Goal: Check status: Check status

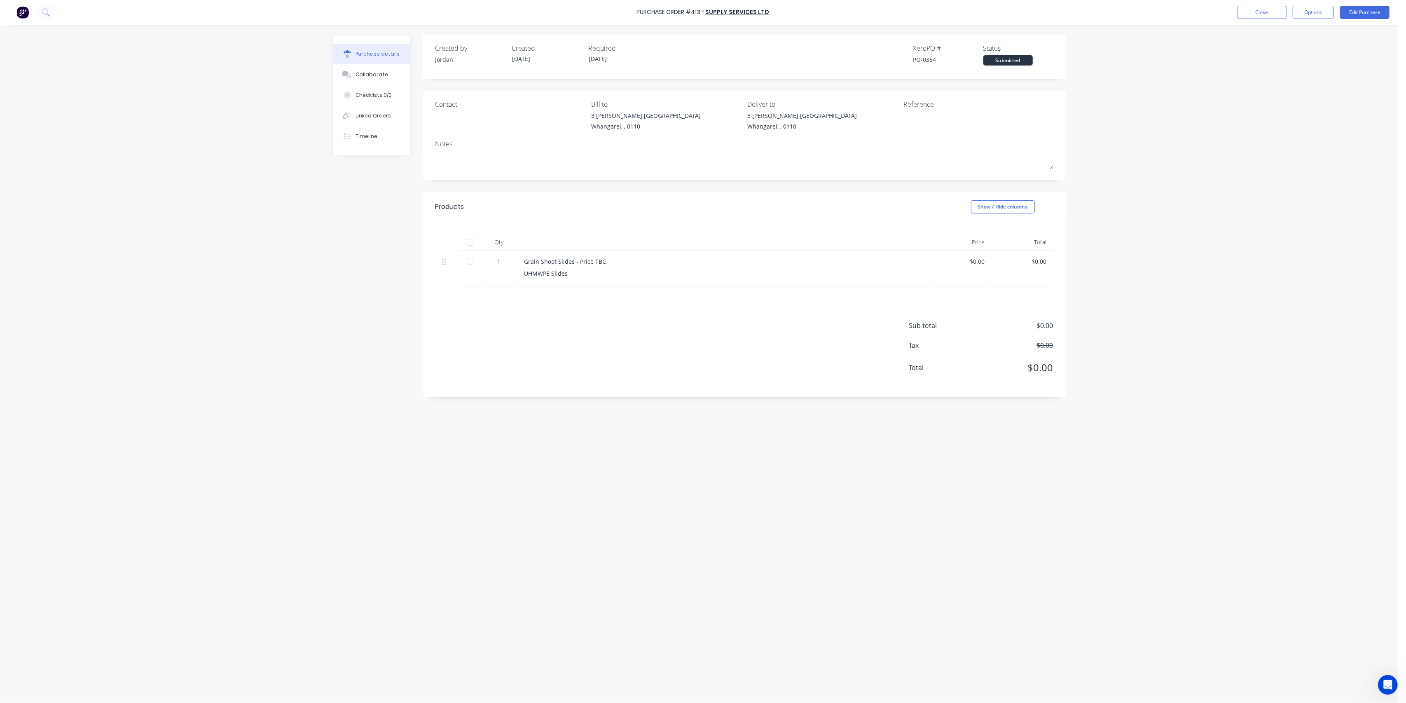
scroll to position [1, 0]
click at [1273, 13] on button "Close" at bounding box center [1261, 12] width 49 height 13
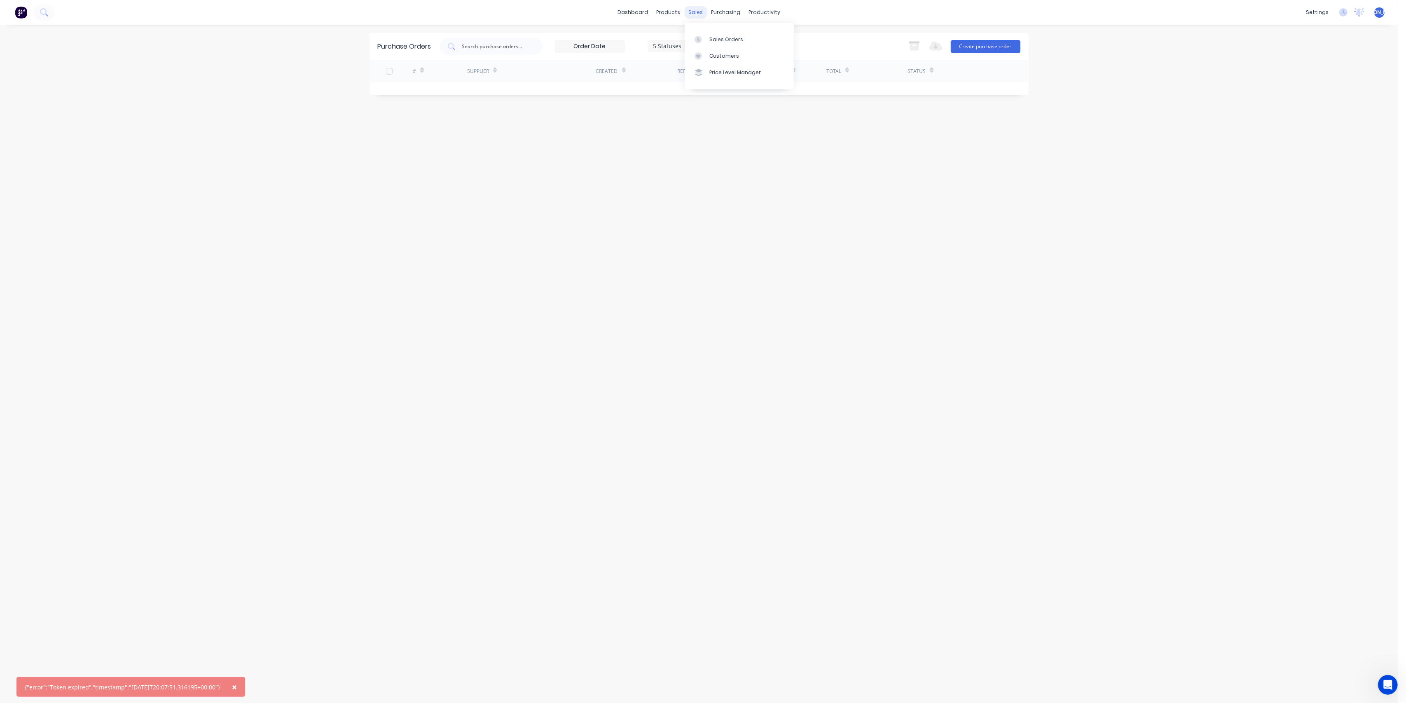
click at [699, 12] on div "sales" at bounding box center [695, 12] width 23 height 12
click at [714, 38] on div "Sales Orders" at bounding box center [726, 39] width 34 height 7
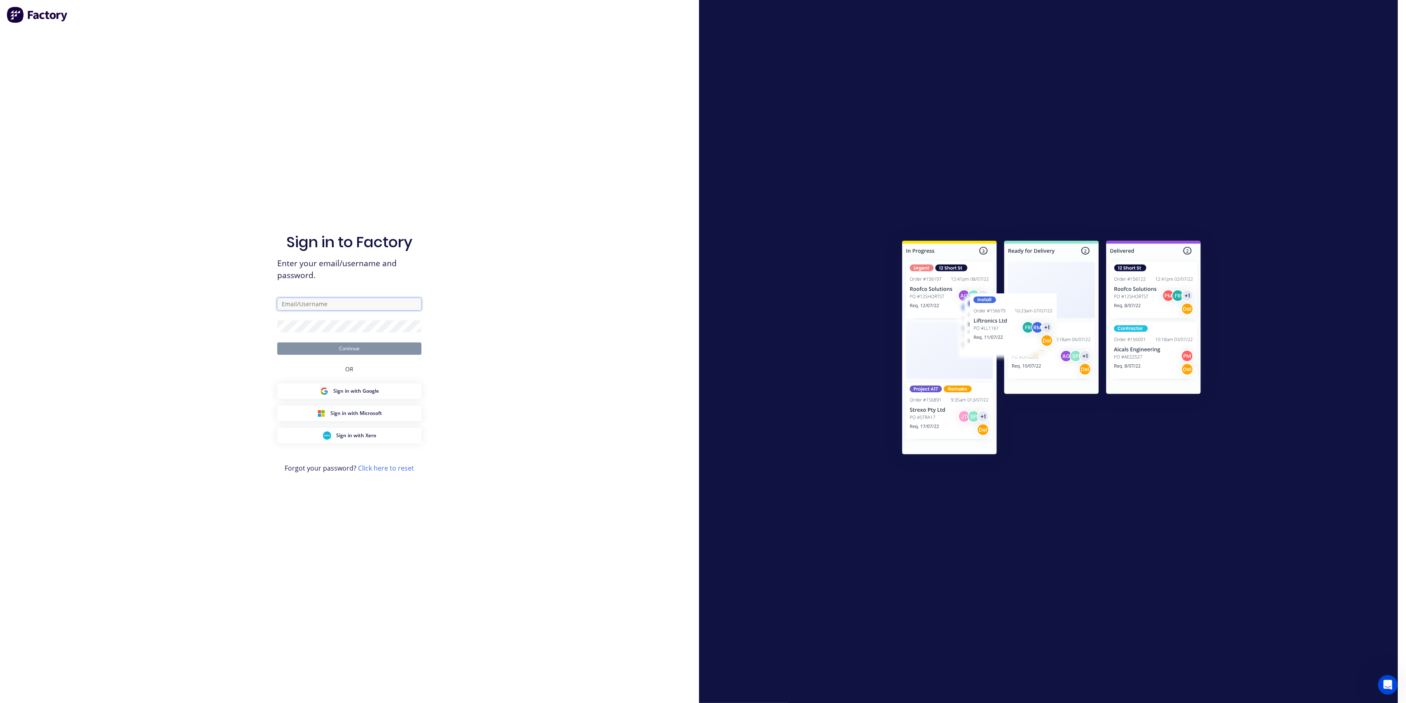
click at [308, 305] on input "text" at bounding box center [349, 304] width 144 height 12
type input "jordan@morganengineering.co.nz"
click at [312, 334] on form "jordan@morganengineering.co.nz Continue" at bounding box center [349, 326] width 144 height 57
click at [277, 342] on button "Continue" at bounding box center [349, 348] width 144 height 12
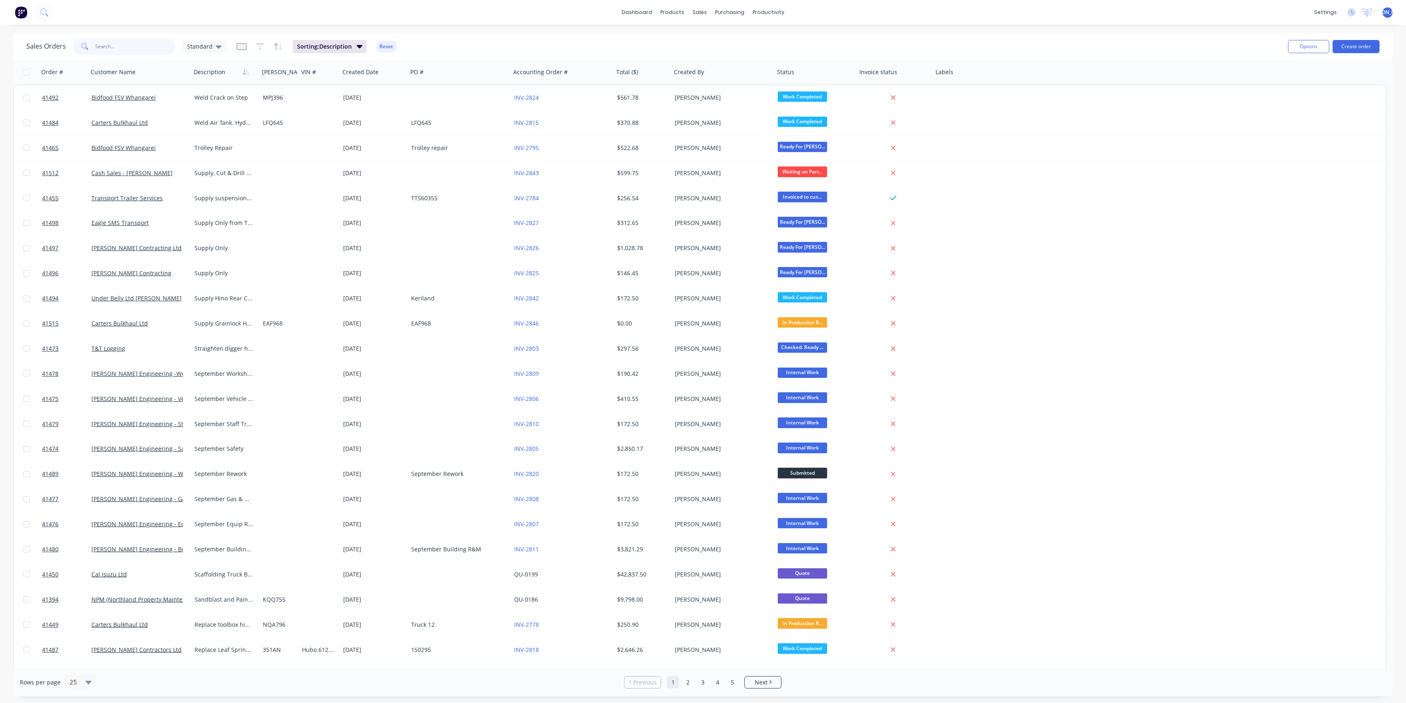
click at [122, 48] on input "text" at bounding box center [136, 46] width 80 height 16
type input "[PERSON_NAME]"
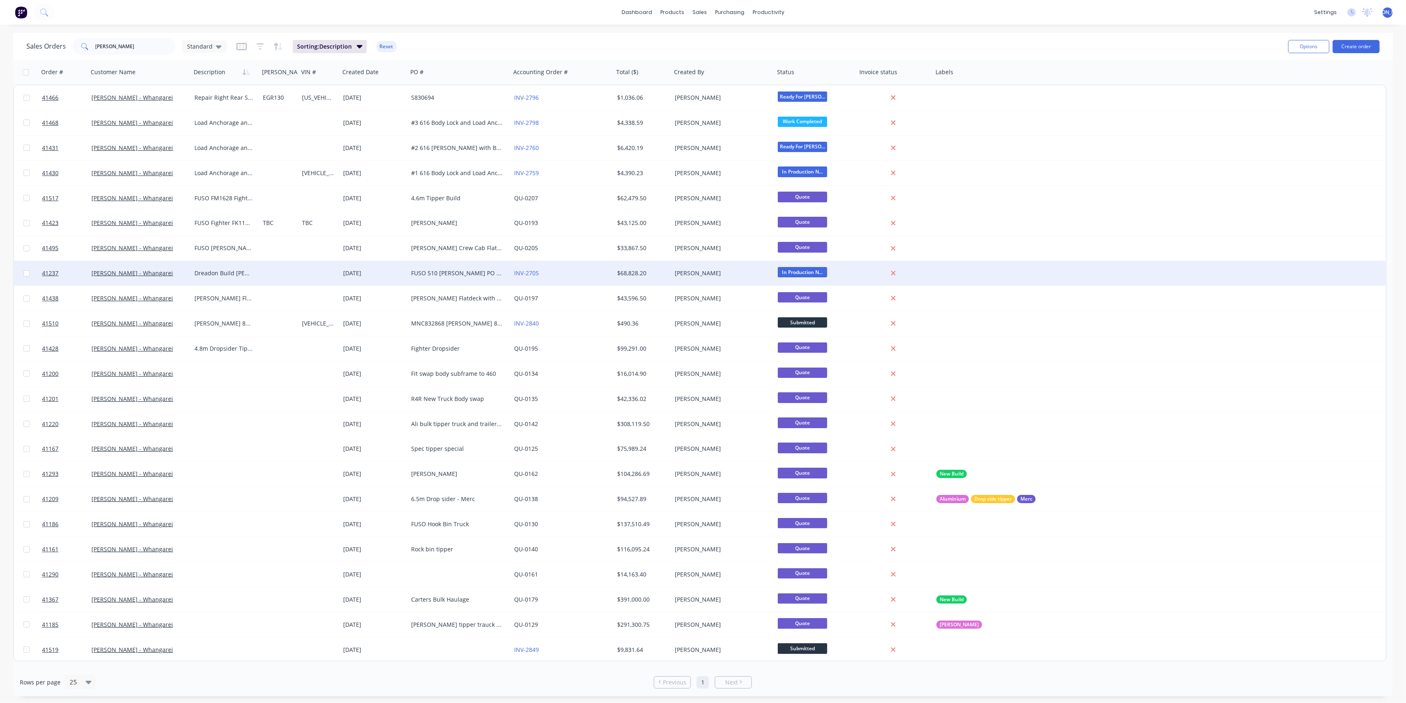
click at [581, 272] on div "INV-2705" at bounding box center [559, 273] width 91 height 8
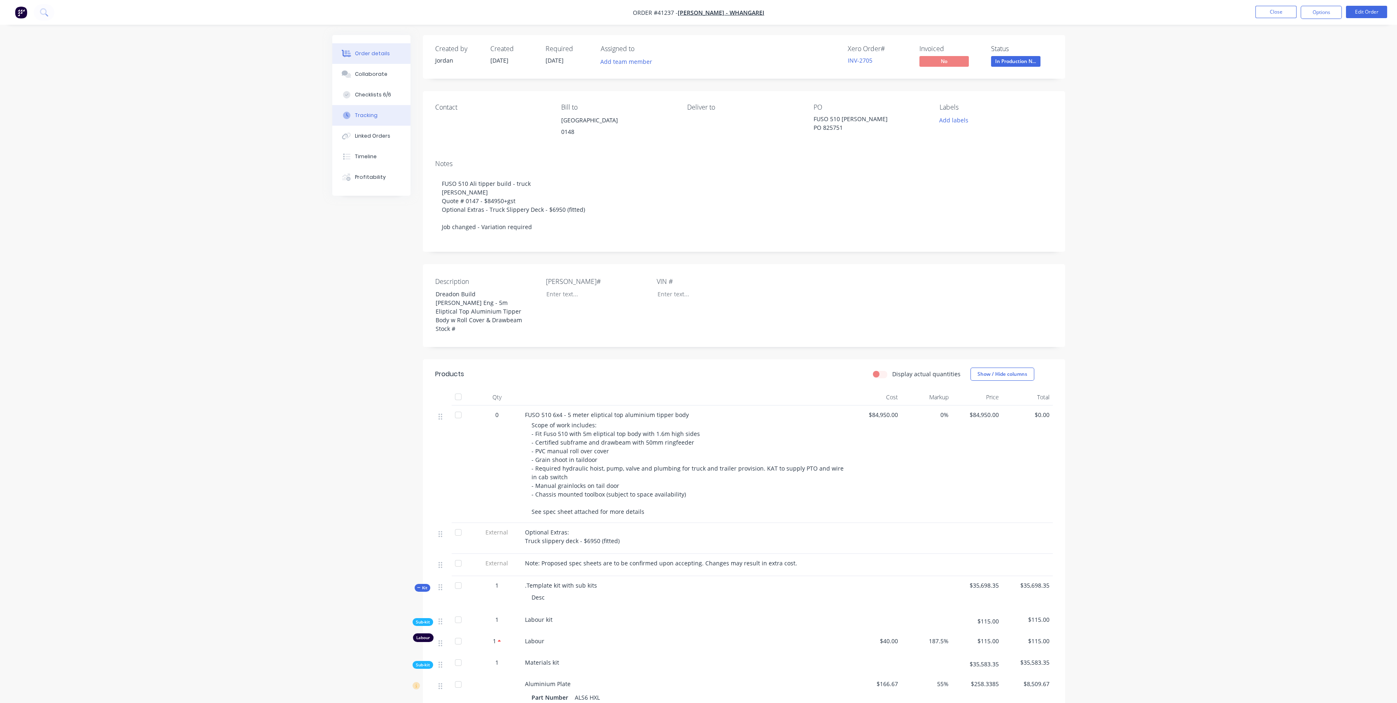
click at [369, 112] on div "Tracking" at bounding box center [366, 115] width 23 height 7
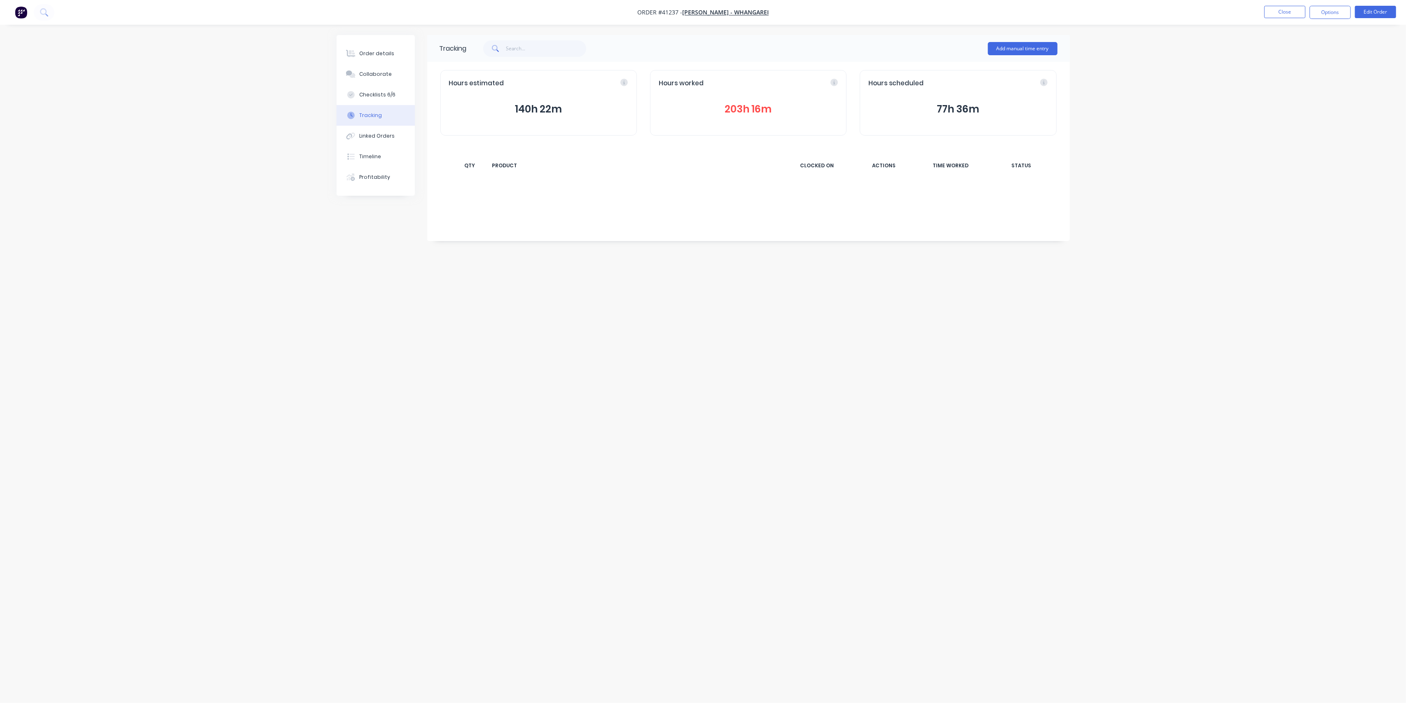
click at [757, 110] on button "203h 16m" at bounding box center [748, 109] width 179 height 16
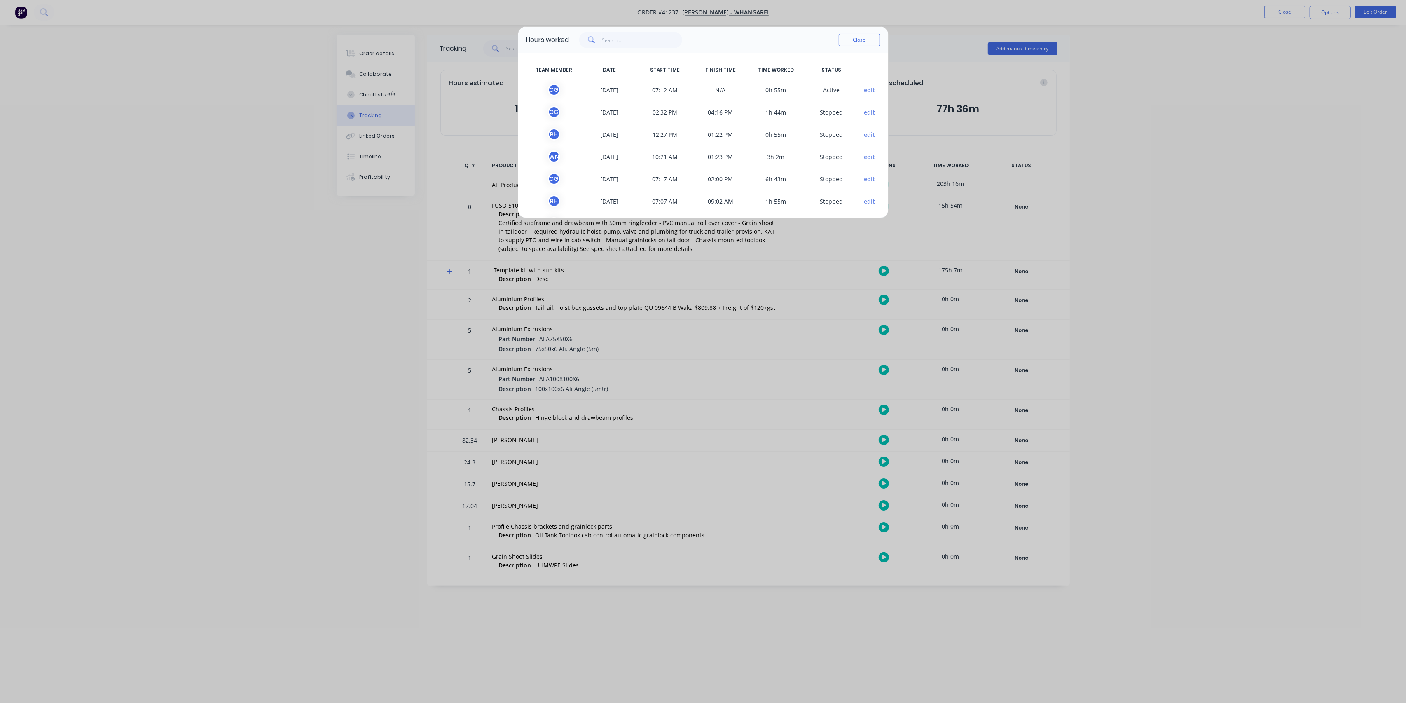
click at [855, 33] on div "Close" at bounding box center [858, 40] width 41 height 16
click at [855, 36] on button "Close" at bounding box center [858, 40] width 41 height 12
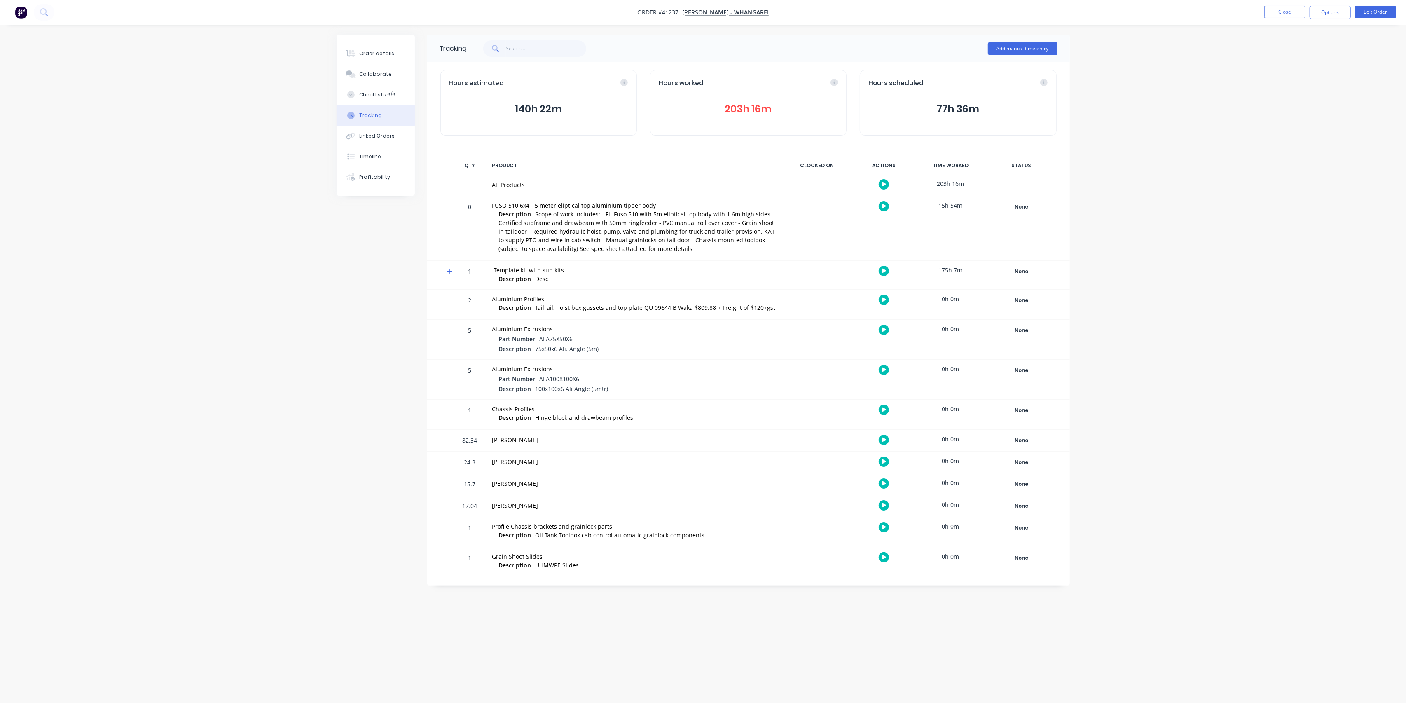
click at [758, 107] on button "203h 16m" at bounding box center [748, 109] width 179 height 16
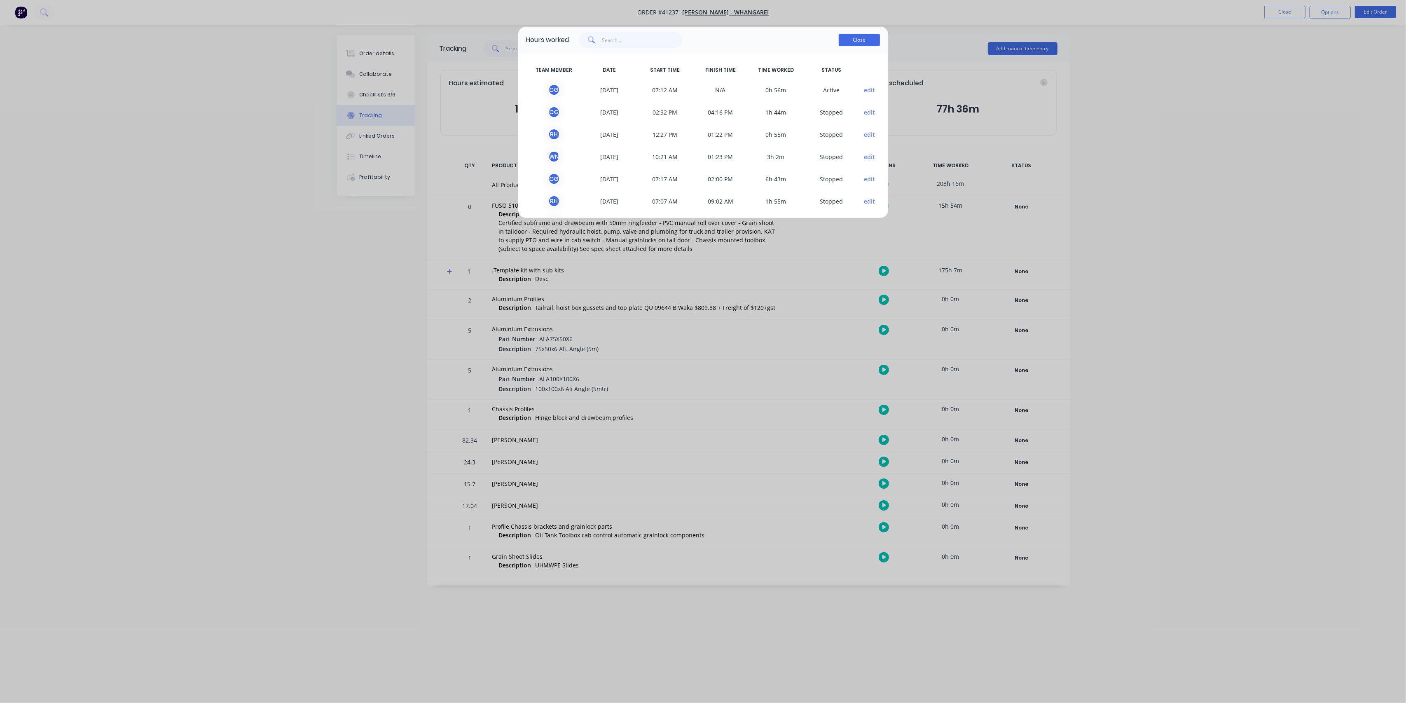
click at [855, 37] on button "Close" at bounding box center [858, 40] width 41 height 12
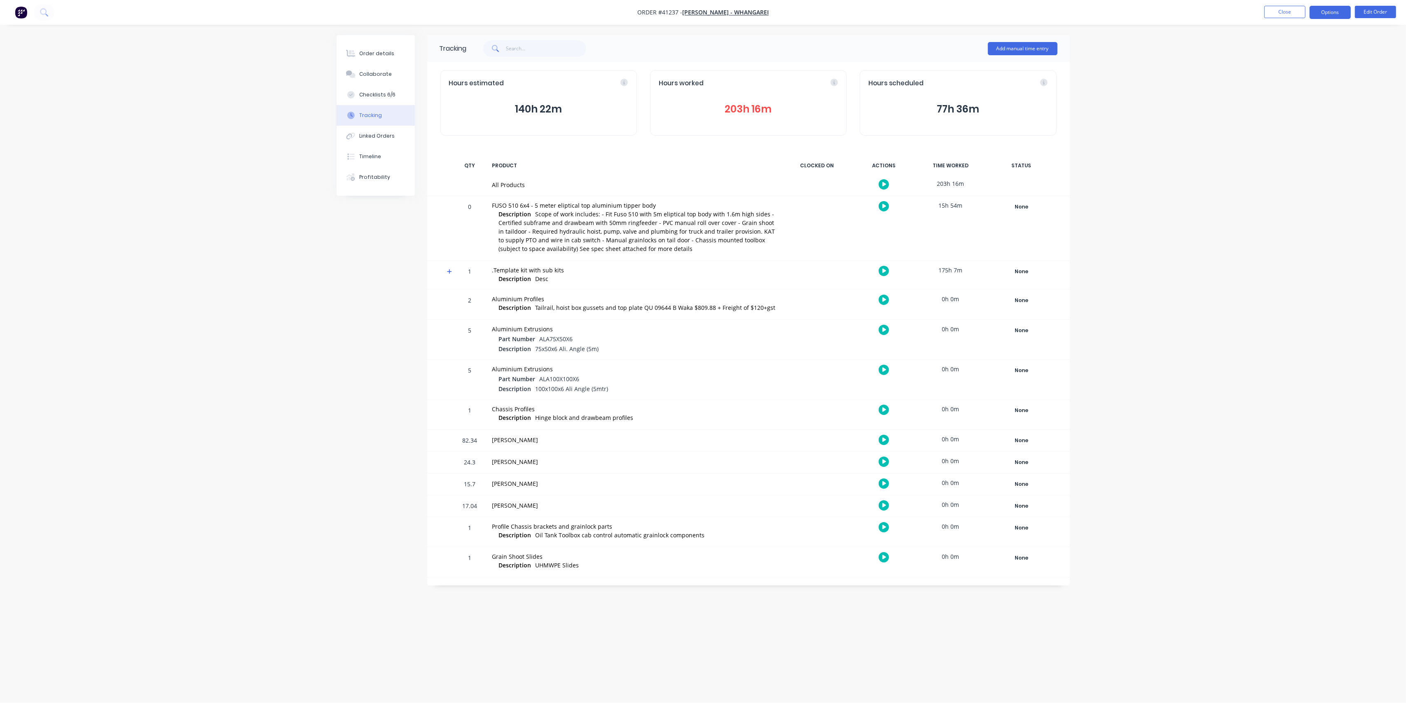
click at [1319, 9] on button "Options" at bounding box center [1329, 12] width 41 height 13
click at [335, 404] on div "Order details Collaborate Checklists 6/6 Tracking Linked Orders Timeline Profit…" at bounding box center [703, 335] width 750 height 601
